Goal: Navigation & Orientation: Find specific page/section

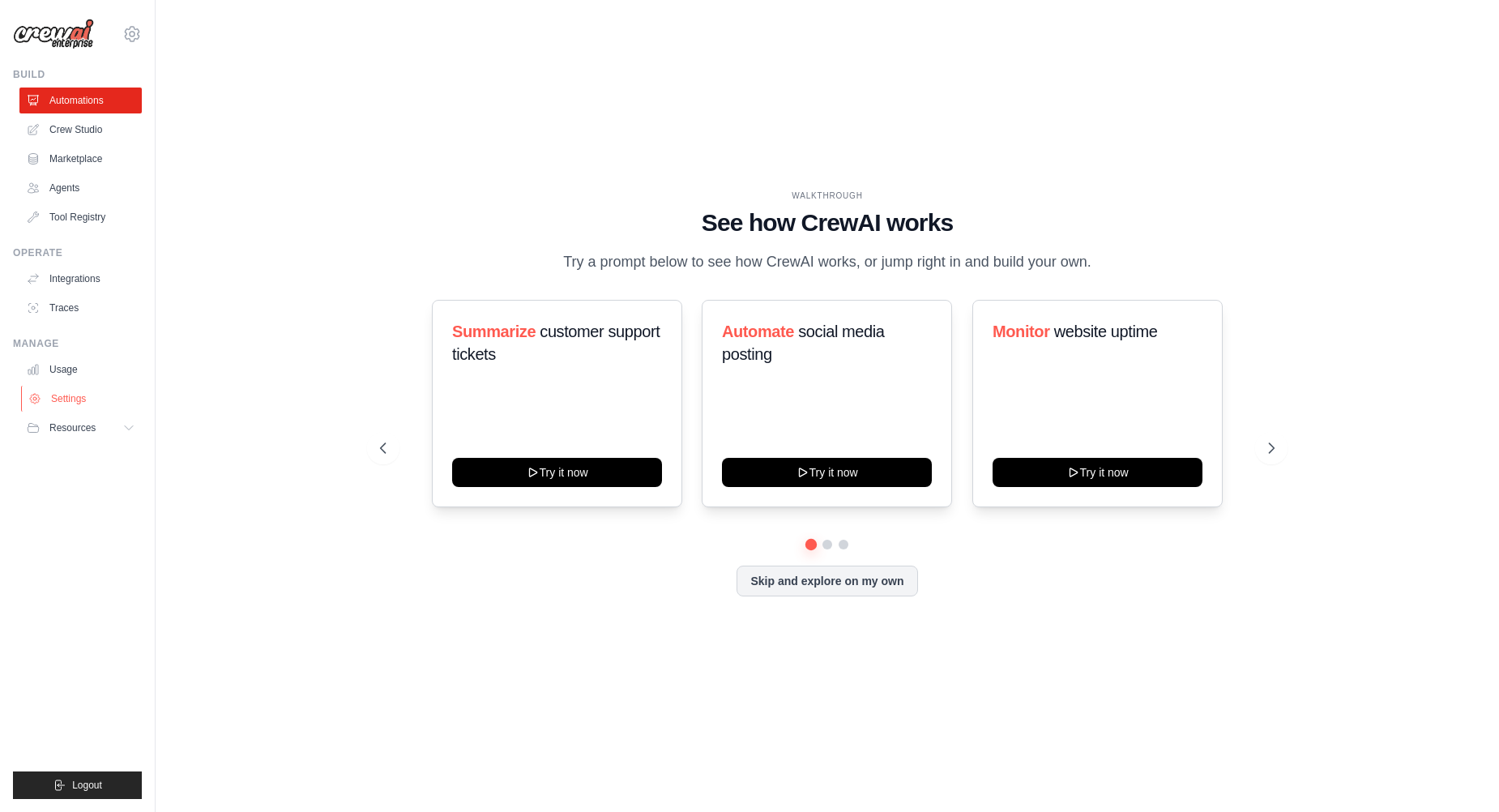
click at [65, 396] on link "Settings" at bounding box center [82, 399] width 123 height 26
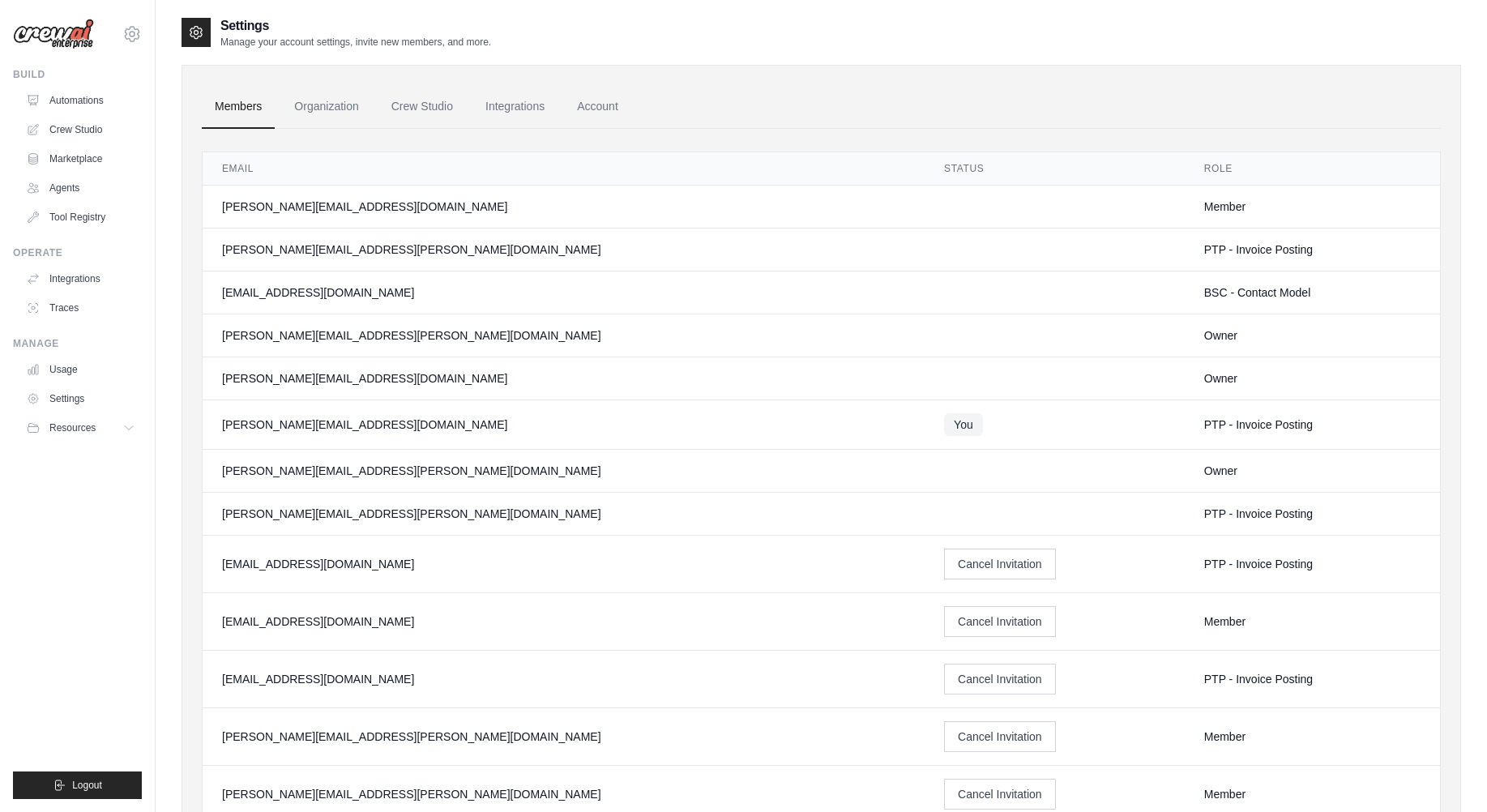
click at [1161, 68] on div "Members Organization Crew Studio Integrations Account Email Status Role bruna.c…" at bounding box center [821, 598] width 1279 height 1066
click at [91, 100] on link "Automations" at bounding box center [82, 101] width 123 height 26
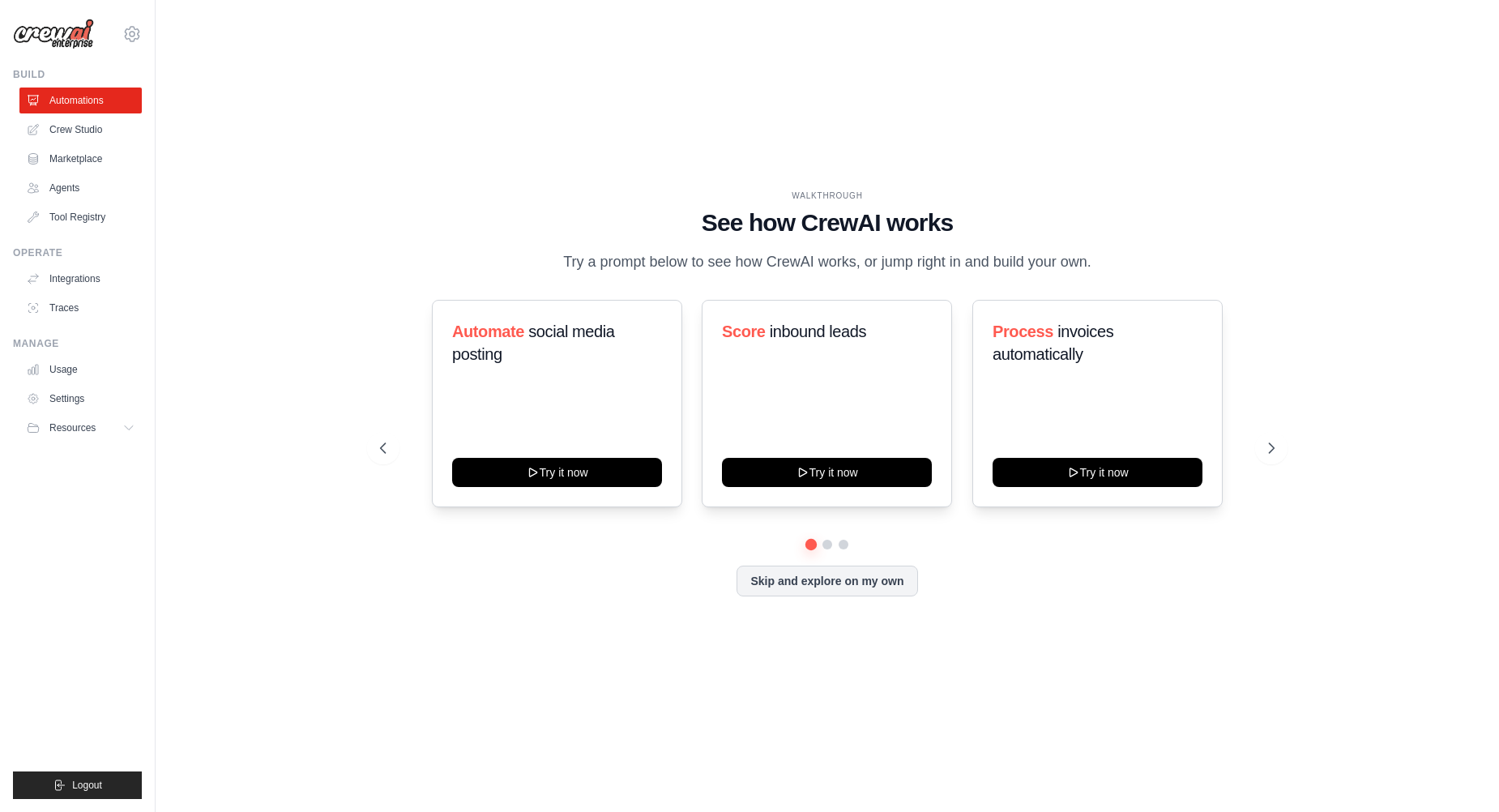
drag, startPoint x: 11, startPoint y: 254, endPoint x: 69, endPoint y: 253, distance: 58.0
click at [69, 253] on div "jonatas.albuquerque@ambevtech.com.br Ambev - SAZ ✓ ABI - GenAI Bootcamp Setting…" at bounding box center [78, 406] width 155 height 812
click at [93, 101] on link "Automations" at bounding box center [82, 101] width 123 height 26
click at [95, 135] on link "Crew Studio" at bounding box center [82, 130] width 123 height 26
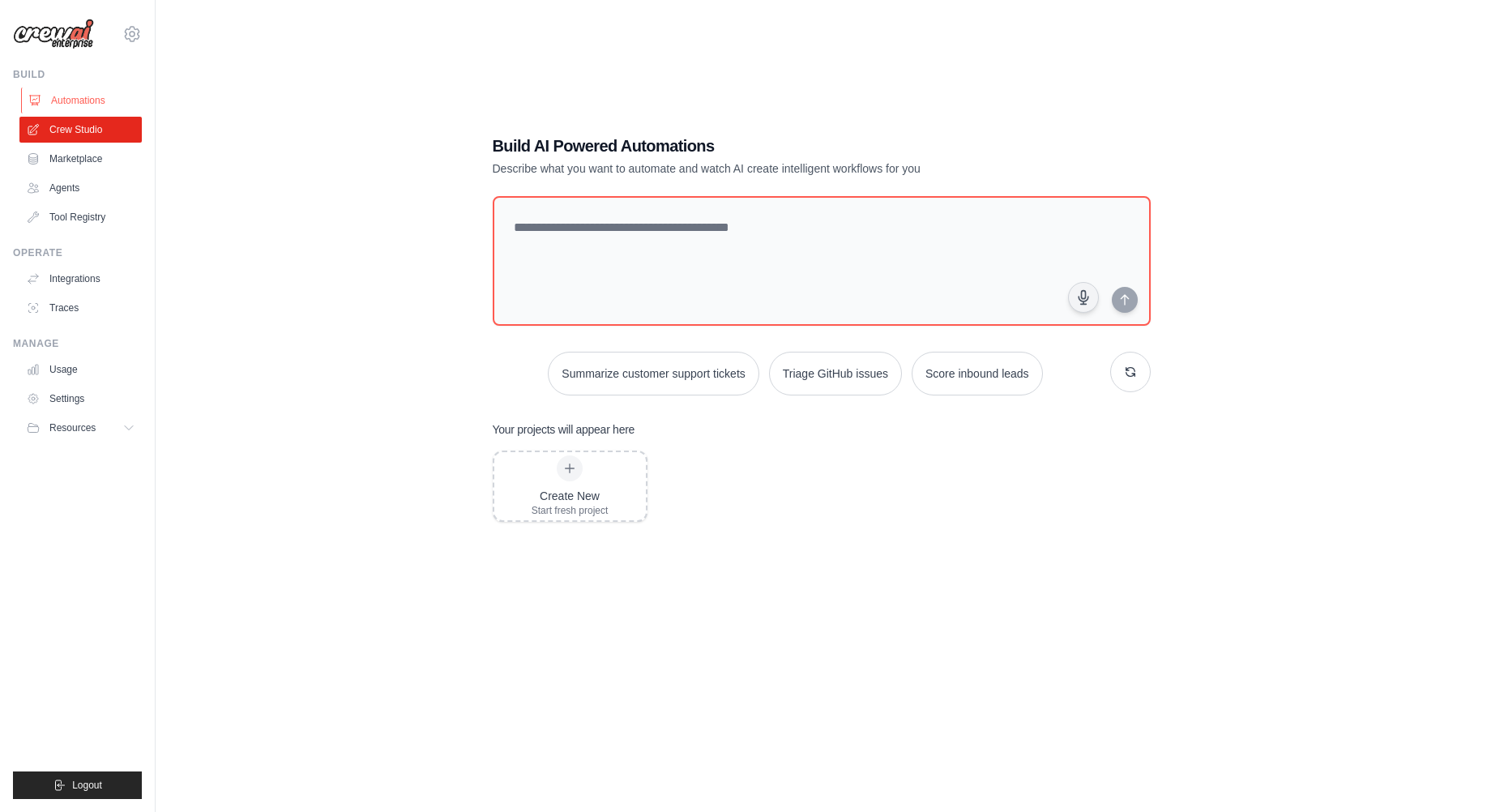
click at [80, 103] on link "Automations" at bounding box center [82, 101] width 123 height 26
